Goal: Information Seeking & Learning: Check status

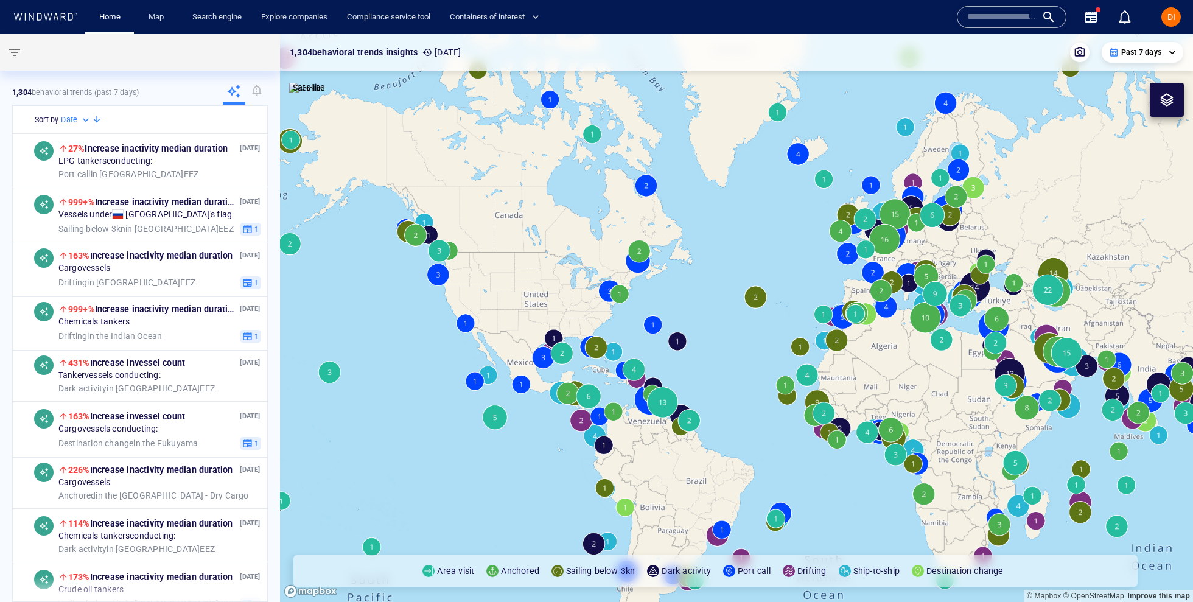
click at [981, 16] on input "text" at bounding box center [1002, 17] width 69 height 18
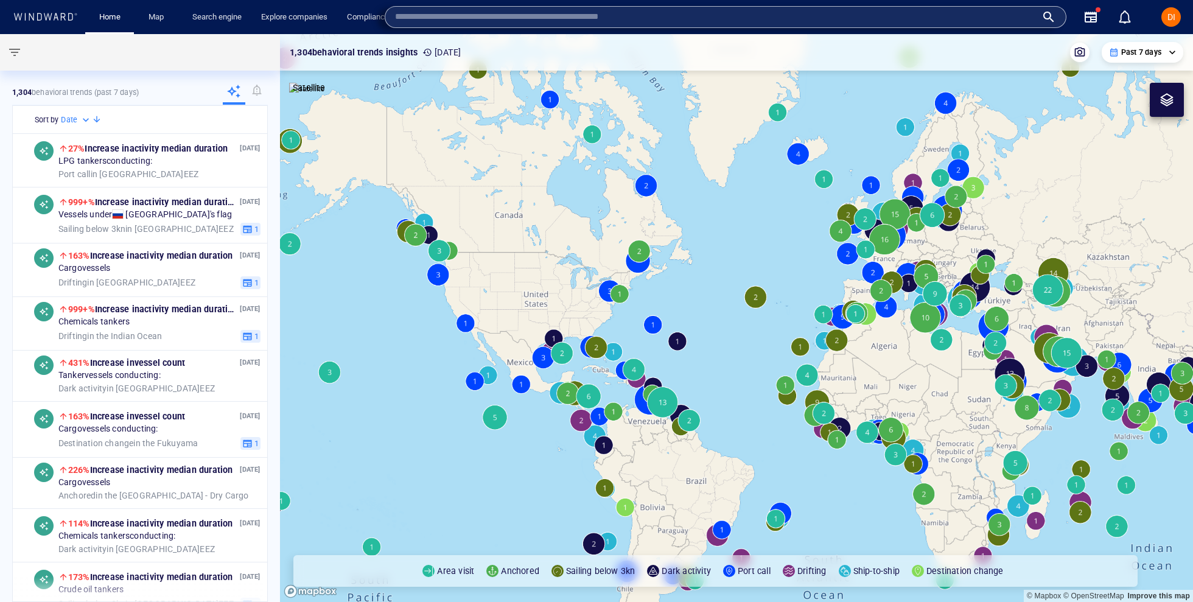
paste input "*******"
type input "*******"
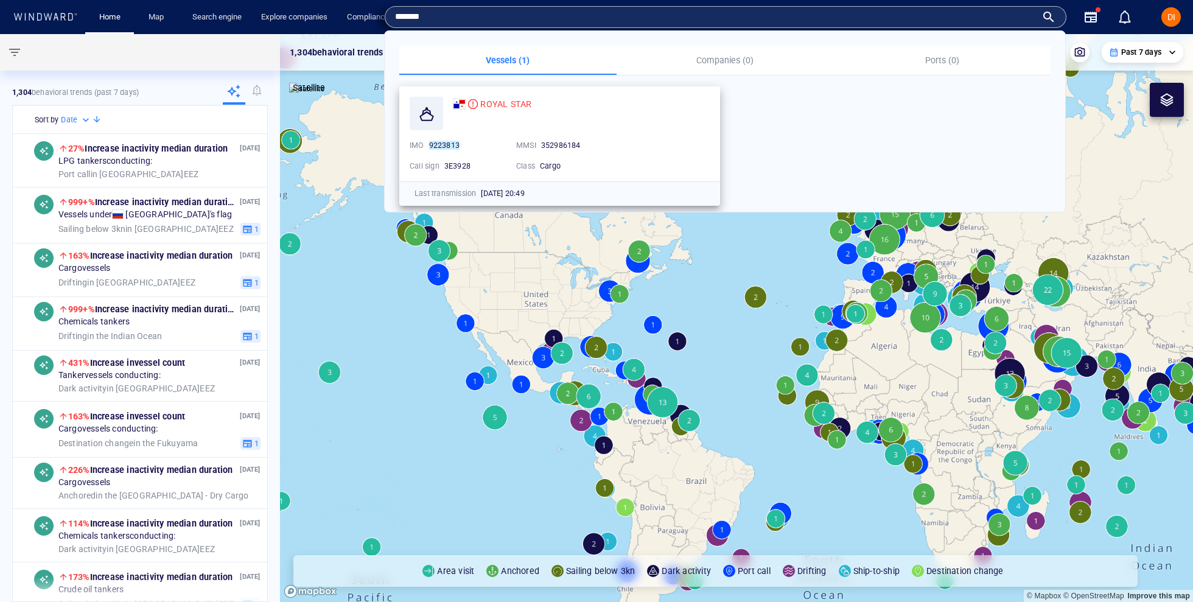
click at [518, 94] on div "ROYAL STAR IMO 9223813 MMSI [PHONE_NUMBER] Call sign 3E3928 Class Cargo" at bounding box center [560, 134] width 320 height 94
click at [514, 105] on span "ROYAL STAR" at bounding box center [505, 104] width 51 height 10
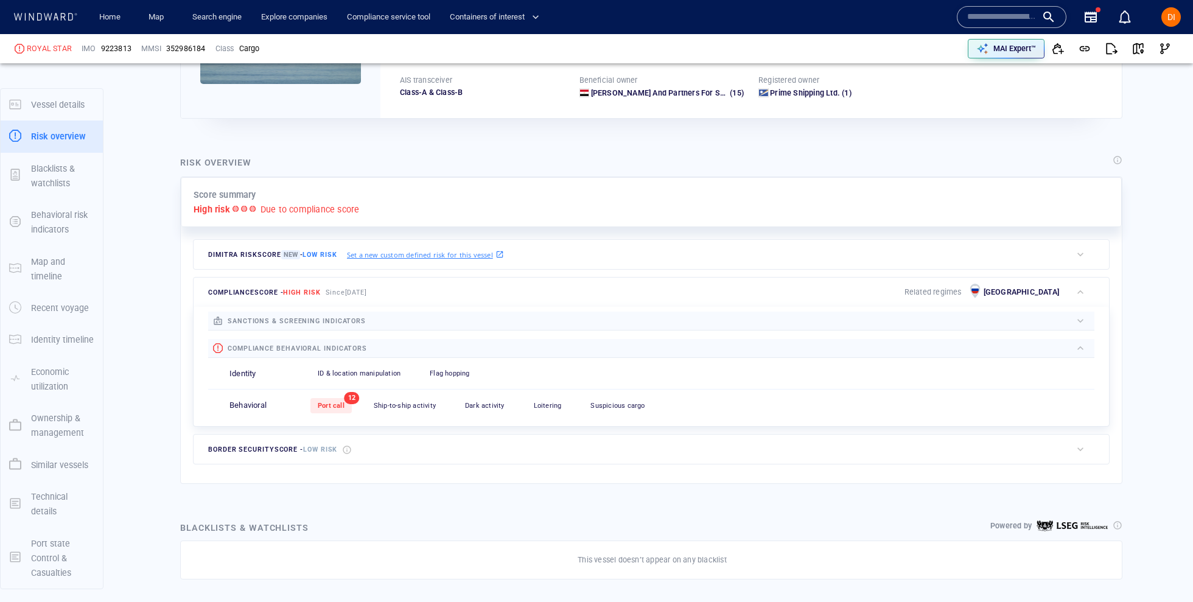
scroll to position [188, 0]
click at [300, 189] on div "Score summary High risk Due to compliance score" at bounding box center [651, 201] width 941 height 51
click at [284, 209] on p "Due to compliance score" at bounding box center [310, 208] width 99 height 15
click at [336, 401] on span "Port call" at bounding box center [331, 405] width 27 height 8
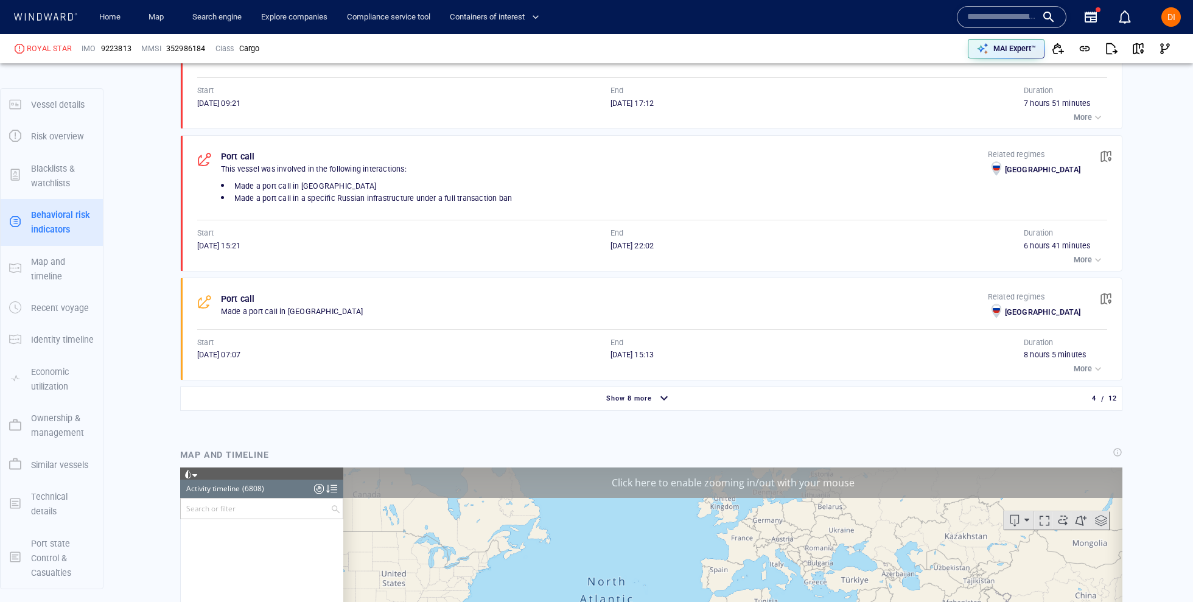
scroll to position [227666, 0]
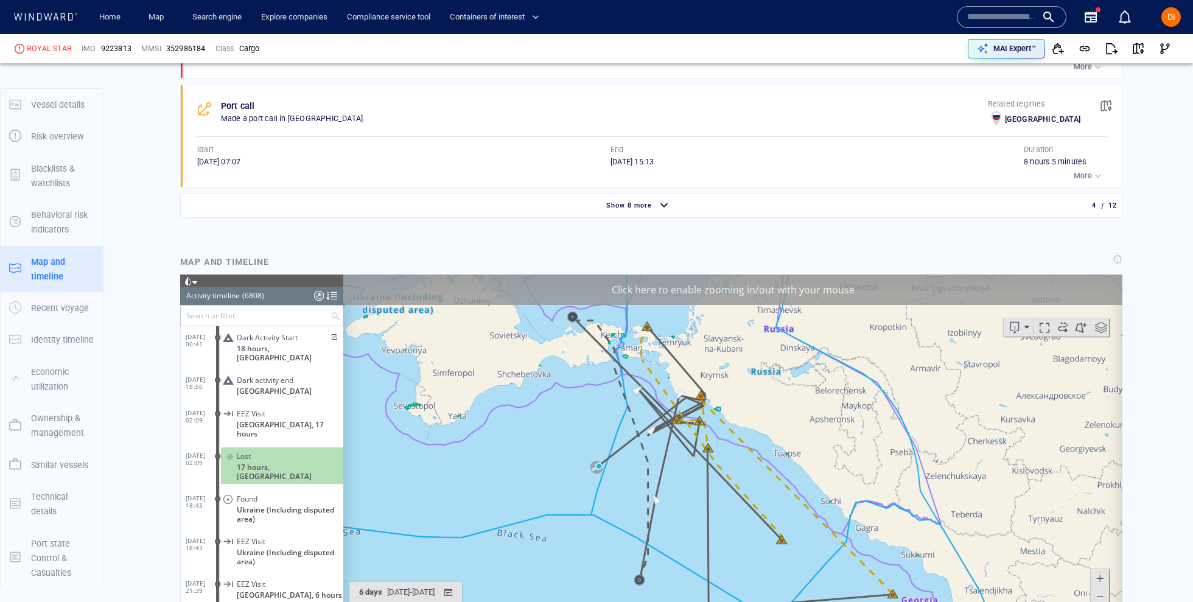
scroll to position [1147, 0]
